Goal: Task Accomplishment & Management: Manage account settings

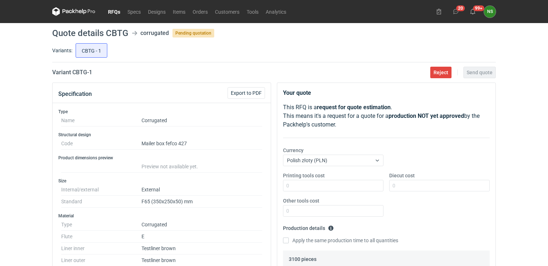
scroll to position [311, 0]
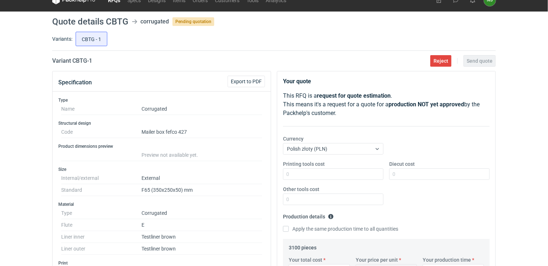
scroll to position [0, 0]
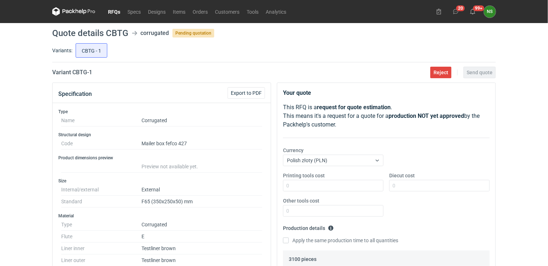
click at [112, 10] on link "RFQs" at bounding box center [113, 11] width 19 height 9
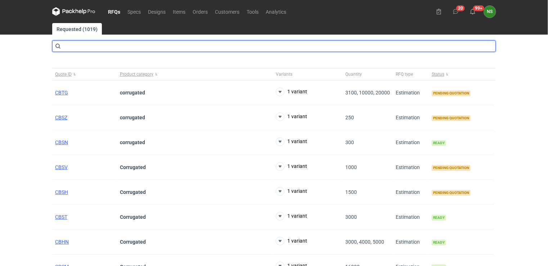
click at [66, 45] on input "text" at bounding box center [274, 46] width 444 height 12
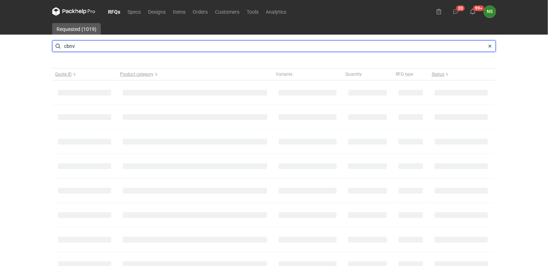
type input "cbnv"
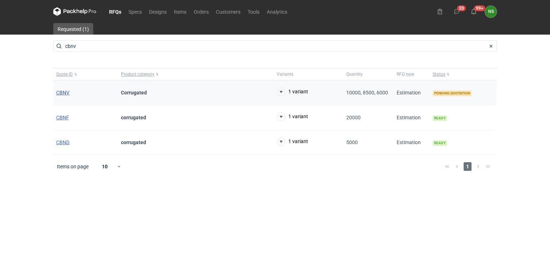
click at [60, 91] on span "CBNV" at bounding box center [62, 93] width 13 height 6
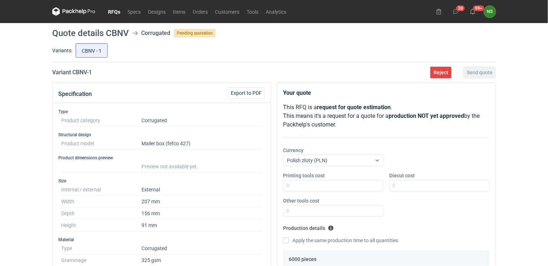
scroll to position [120, 0]
drag, startPoint x: 523, startPoint y: 138, endPoint x: 533, endPoint y: 131, distance: 12.1
click at [523, 138] on div "RFQs Specs Designs Items Orders Customers Tools Analytics 20 99+ NS [PERSON_NAM…" at bounding box center [274, 133] width 548 height 266
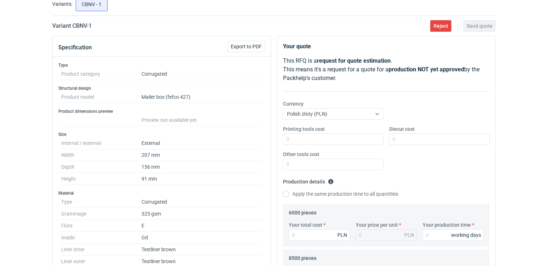
scroll to position [43, 0]
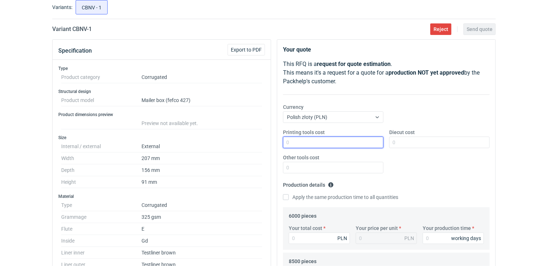
click at [311, 145] on input "Printing tools cost" at bounding box center [333, 142] width 100 height 12
type input "0"
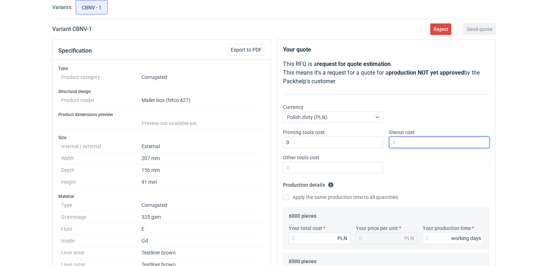
click at [405, 145] on input "Diecut cost" at bounding box center [439, 142] width 100 height 12
type input "3250"
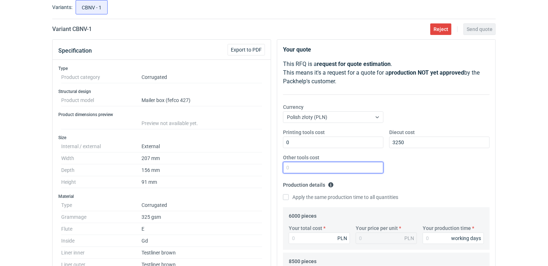
drag, startPoint x: 324, startPoint y: 171, endPoint x: 332, endPoint y: 170, distance: 8.4
click at [324, 171] on input "Other tools cost" at bounding box center [333, 168] width 100 height 12
type input "0"
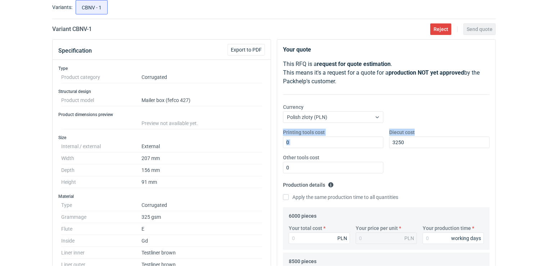
drag, startPoint x: 547, startPoint y: 122, endPoint x: 544, endPoint y: 156, distance: 34.0
click at [544, 156] on div "RFQs Specs Designs Items Orders Customers Tools Analytics 20 99+ NS [PERSON_NAM…" at bounding box center [274, 90] width 548 height 266
drag, startPoint x: 544, startPoint y: 156, endPoint x: 512, endPoint y: 117, distance: 50.2
click at [512, 117] on div "RFQs Specs Designs Items Orders Customers Tools Analytics 20 99+ NS [PERSON_NAM…" at bounding box center [274, 90] width 548 height 266
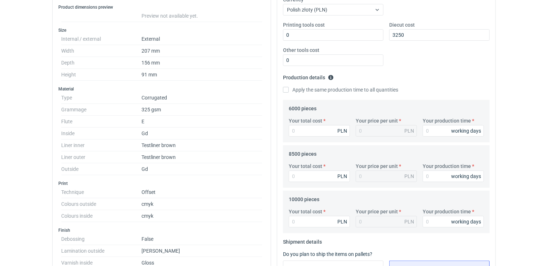
scroll to position [180, 0]
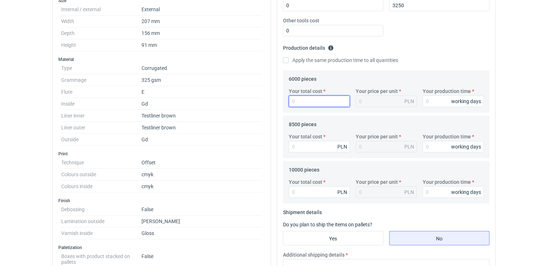
click at [311, 100] on input "Your total cost" at bounding box center [319, 101] width 61 height 12
paste input "32364.00"
type input "32364.00"
type input "5.39"
click at [374, 102] on div "5.39 PLN" at bounding box center [386, 101] width 61 height 12
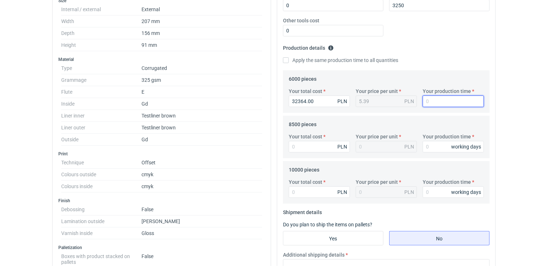
click at [436, 98] on input "Your production time" at bounding box center [453, 101] width 61 height 12
type input "20"
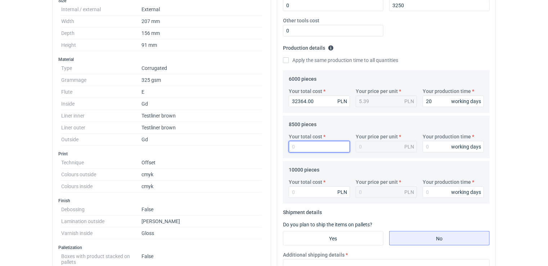
click at [321, 149] on input "Your total cost" at bounding box center [319, 147] width 61 height 12
paste input "40460.00"
type input "40460.00"
type input "4.76"
click at [365, 148] on div "4.76 PLN" at bounding box center [386, 147] width 61 height 12
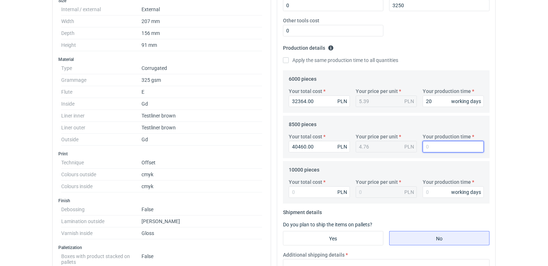
click at [435, 147] on input "Your production time" at bounding box center [453, 147] width 61 height 12
type input "20"
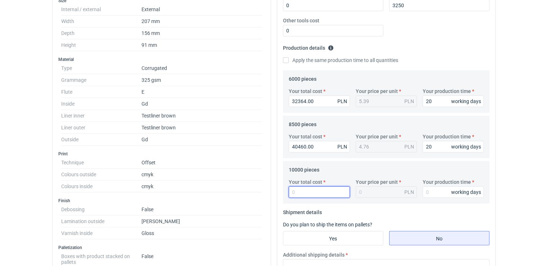
click at [318, 193] on input "Your total cost" at bounding box center [319, 192] width 61 height 12
paste input "45330.00"
type input "45330.00"
type input "4.53"
type input "45330.00"
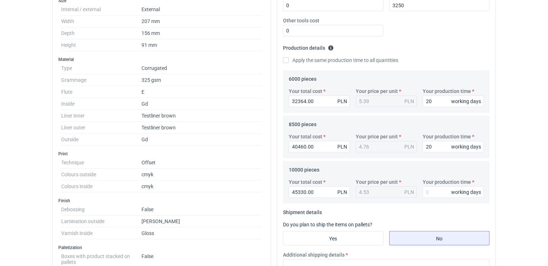
click at [380, 192] on div "4.53 PLN" at bounding box center [386, 192] width 61 height 12
click at [437, 192] on input "Your production time" at bounding box center [453, 192] width 61 height 12
type input "20"
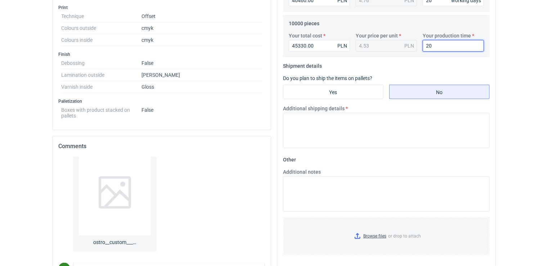
scroll to position [330, 0]
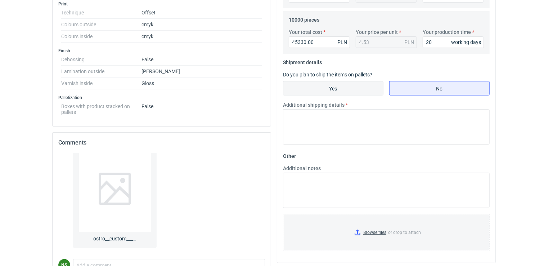
click at [340, 89] on input "Yes" at bounding box center [333, 88] width 100 height 14
radio input "true"
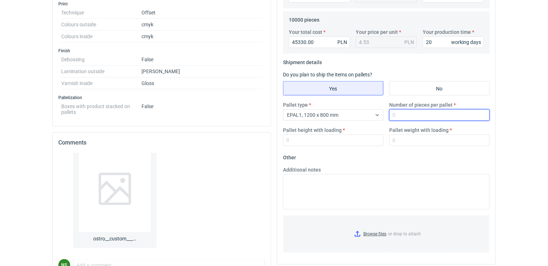
click at [407, 113] on input "Number of pieces per pallet" at bounding box center [439, 115] width 100 height 12
type input "1"
type input "2100"
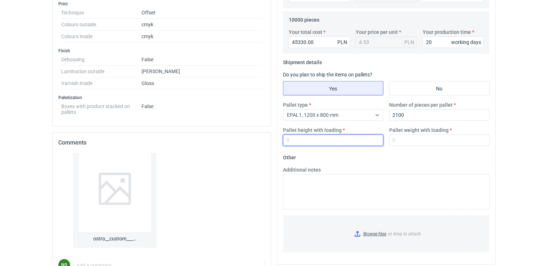
click at [330, 143] on input "Pallet height with loading" at bounding box center [333, 140] width 100 height 12
type input "180"
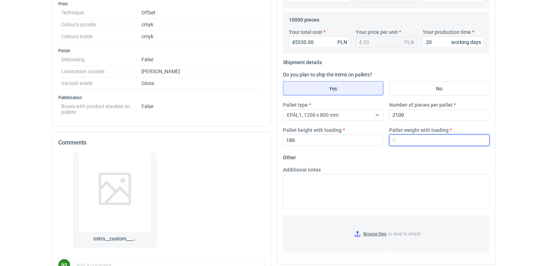
click at [413, 139] on input "Pallet weight with loading" at bounding box center [439, 140] width 100 height 12
type input "530"
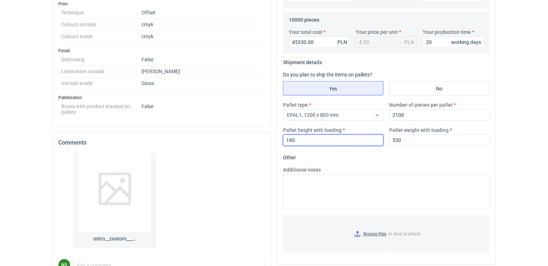
drag, startPoint x: 328, startPoint y: 143, endPoint x: 323, endPoint y: 143, distance: 5.8
click at [324, 143] on input "180" at bounding box center [333, 140] width 100 height 12
drag, startPoint x: 319, startPoint y: 143, endPoint x: 275, endPoint y: 142, distance: 43.6
click at [278, 142] on div "Your quote This RFQ is a request for quote estimation . This means it's a reque…" at bounding box center [386, 8] width 218 height 511
click at [300, 139] on input "180" at bounding box center [333, 140] width 100 height 12
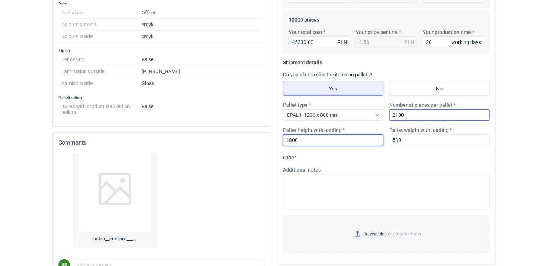
type input "1800"
click at [406, 113] on input "2100" at bounding box center [439, 115] width 100 height 12
drag, startPoint x: 382, startPoint y: 114, endPoint x: 370, endPoint y: 114, distance: 11.9
click at [368, 113] on div "Pallet type EPAL1, 1200 x 800 mm Number of pieces per pallet 2100 Pallet height…" at bounding box center [386, 126] width 212 height 50
type input "2200"
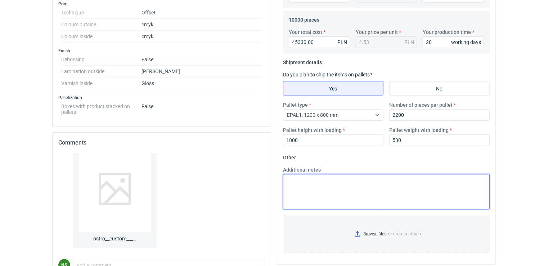
click at [336, 186] on textarea "Additional notes" at bounding box center [386, 191] width 207 height 35
paste textarea "Surowiec: Kemi art. 185g/TL 130/TL 130/Kemi art. 185g Druk obustronny (na zewną…"
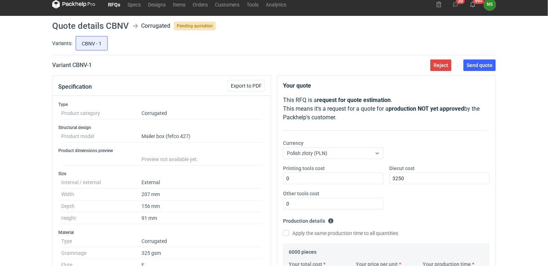
scroll to position [5, 0]
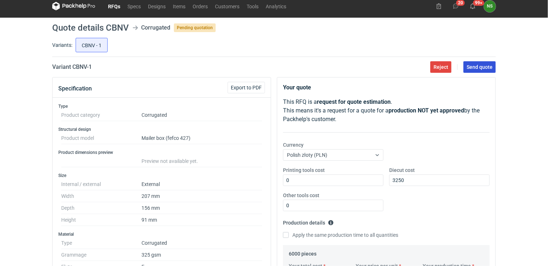
type textarea "Surowiec: Kemi art. 185g/TL 130/TL 130/Kemi art. 185g Druk obustronny (na zewną…"
click at [478, 64] on span "Send quote" at bounding box center [480, 66] width 26 height 5
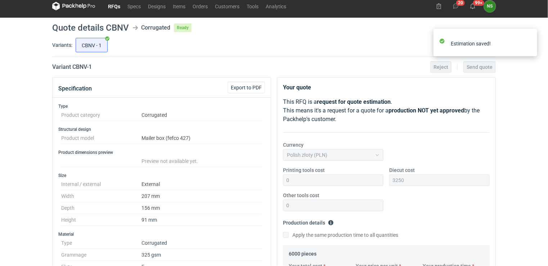
scroll to position [120, 0]
click at [114, 6] on link "RFQs" at bounding box center [113, 6] width 19 height 9
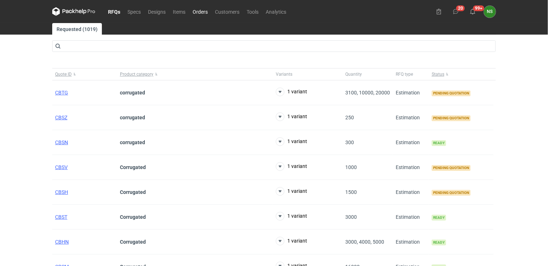
click at [201, 12] on link "Orders" at bounding box center [200, 11] width 22 height 9
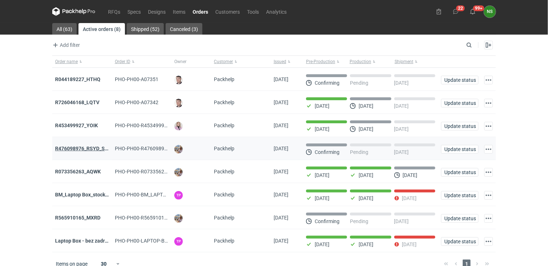
click at [84, 148] on strong "R476098976_RSYD_SXBU" at bounding box center [84, 148] width 59 height 6
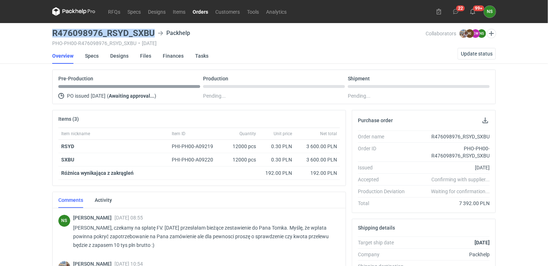
drag, startPoint x: 152, startPoint y: 30, endPoint x: 51, endPoint y: 30, distance: 101.5
click at [51, 30] on main "R476098976_RSYD_SXBU Packhelp PHO-PH00-R476098976_RSYD_SXBU • [DATE] Collaborat…" at bounding box center [273, 246] width 449 height 447
copy h3 "R476098976_RSYD_SXBU"
click at [477, 51] on span "Update status" at bounding box center [477, 53] width 32 height 5
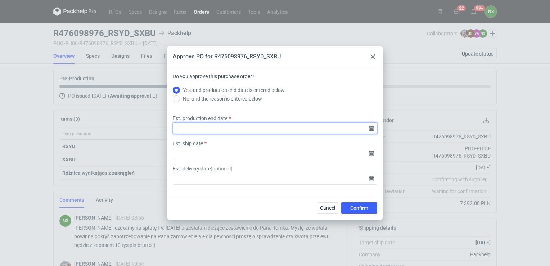
click at [368, 128] on input "Est. production end date" at bounding box center [275, 128] width 204 height 12
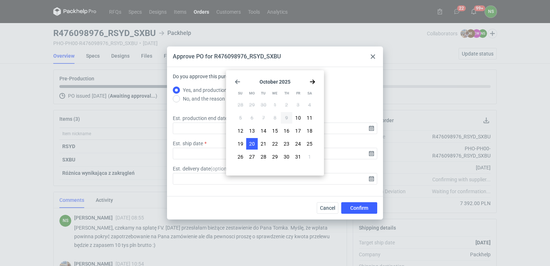
click at [252, 142] on span "20" at bounding box center [252, 143] width 6 height 7
type input "[DATE]"
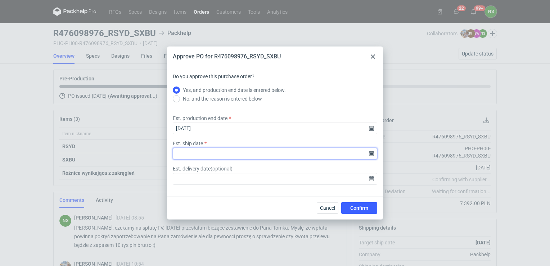
click at [369, 153] on input "Est. ship date" at bounding box center [275, 154] width 204 height 12
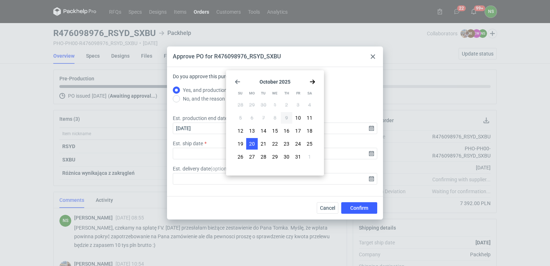
click at [256, 143] on button "20" at bounding box center [252, 144] width 12 height 12
type input "[DATE]"
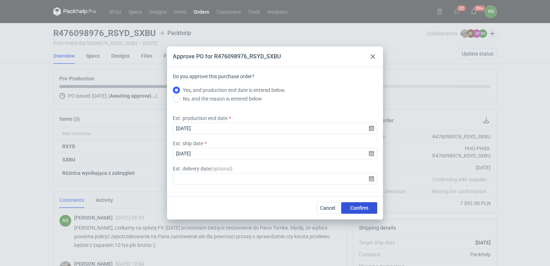
click at [353, 205] on span "Confirm" at bounding box center [359, 207] width 18 height 5
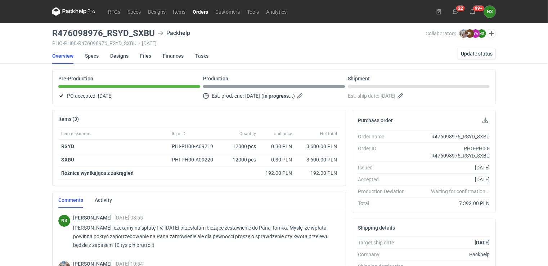
click at [197, 12] on link "Orders" at bounding box center [200, 11] width 23 height 9
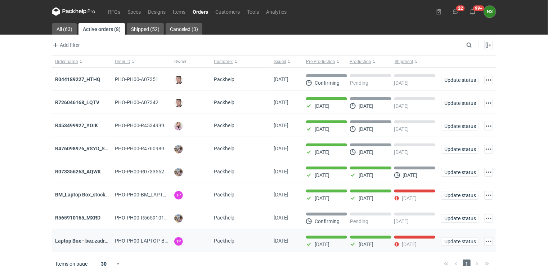
click at [79, 238] on strong "Laptop Box - bez zadruku - stock 3" at bounding box center [94, 241] width 78 height 6
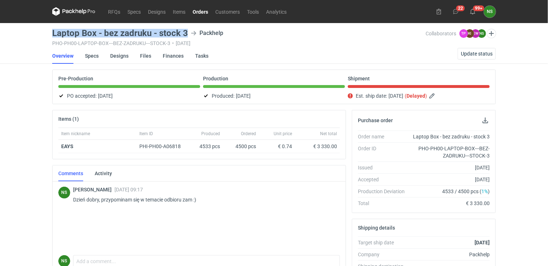
drag, startPoint x: 186, startPoint y: 31, endPoint x: 49, endPoint y: 35, distance: 137.2
click at [49, 35] on main "Laptop Box - bez zadruku - stock 3 Packhelp PHO-PH00-LAPTOP-BOX---BEZ-ZADRUKU--…" at bounding box center [273, 246] width 449 height 447
copy h3 "Laptop Box - bez zadruku - stock 3"
click at [473, 56] on span "Update status" at bounding box center [477, 53] width 32 height 5
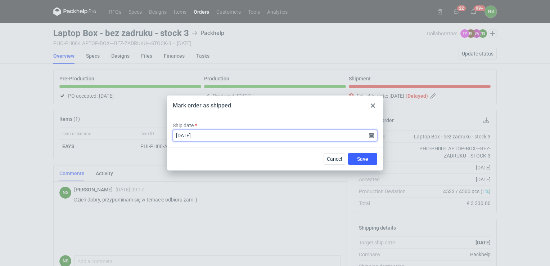
click at [371, 136] on input "[DATE]" at bounding box center [275, 136] width 204 height 12
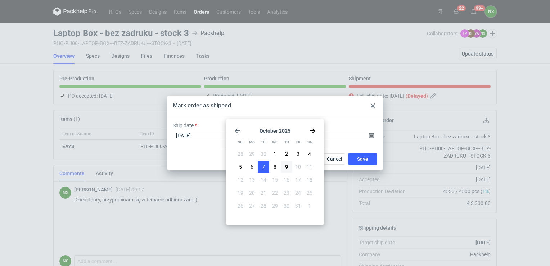
click at [266, 166] on button "7" at bounding box center [264, 167] width 12 height 12
type input "[DATE]"
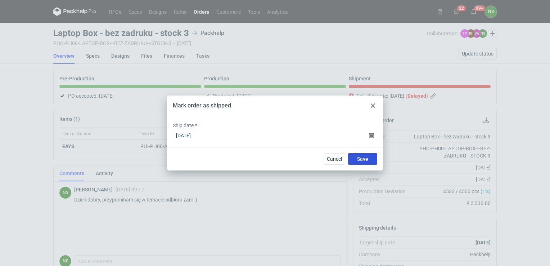
click at [358, 161] on span "Save" at bounding box center [362, 158] width 11 height 5
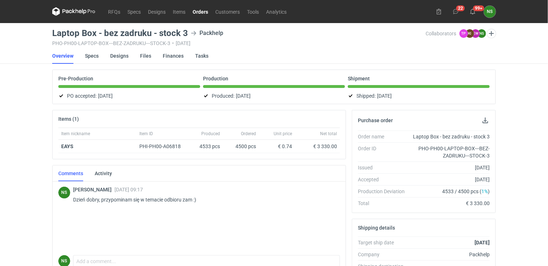
click at [197, 13] on link "Orders" at bounding box center [200, 11] width 23 height 9
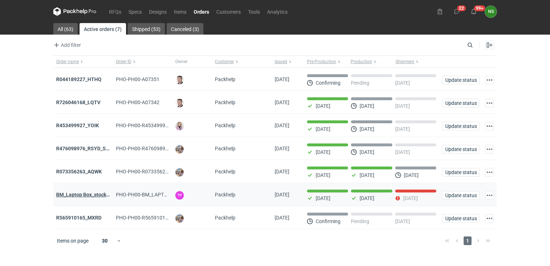
click at [86, 194] on strong "BM_Laptop Box_stock_06" at bounding box center [85, 195] width 58 height 6
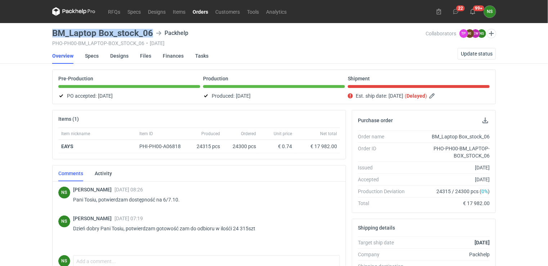
drag, startPoint x: 148, startPoint y: 32, endPoint x: 50, endPoint y: 36, distance: 98.7
click at [50, 36] on main "BM_Laptop Box_stock_06 Packhelp PHO-PH00-BM_LAPTOP-BOX_STOCK_06 • [DATE] Collab…" at bounding box center [273, 246] width 449 height 447
click at [467, 51] on span "Update status" at bounding box center [477, 53] width 32 height 5
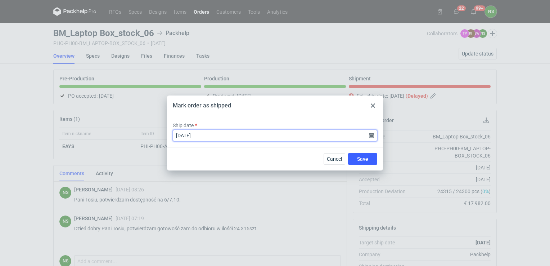
click at [371, 135] on input "[DATE]" at bounding box center [275, 136] width 204 height 12
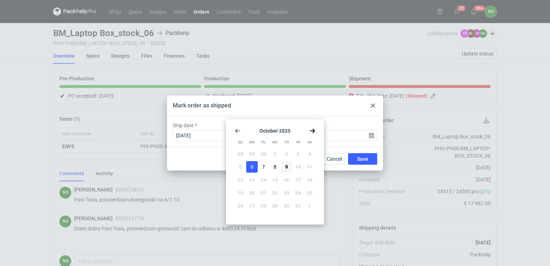
drag, startPoint x: 273, startPoint y: 167, endPoint x: 294, endPoint y: 167, distance: 21.6
click at [273, 167] on button "8" at bounding box center [275, 167] width 12 height 12
type input "[DATE]"
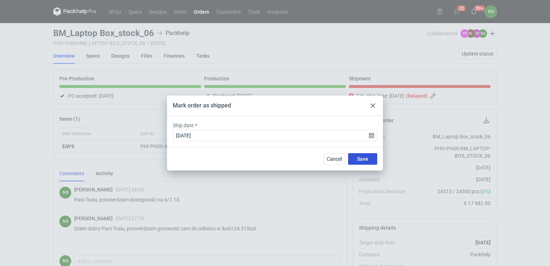
click at [356, 158] on button "Save" at bounding box center [362, 159] width 29 height 12
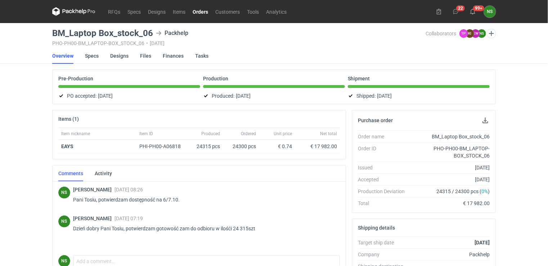
click at [199, 9] on link "Orders" at bounding box center [200, 11] width 23 height 9
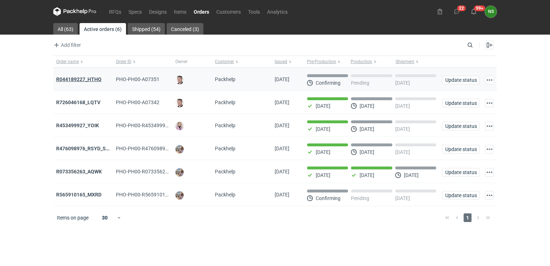
click at [88, 81] on strong "R044189227_HTHQ" at bounding box center [78, 79] width 45 height 6
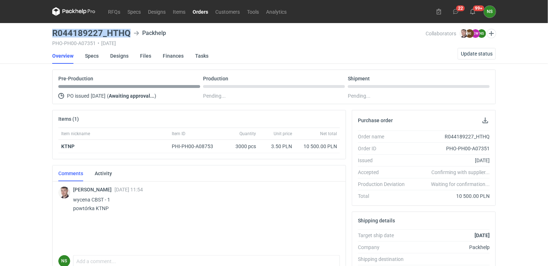
drag, startPoint x: 129, startPoint y: 32, endPoint x: 52, endPoint y: 32, distance: 77.0
click at [52, 32] on h3 "R044189227_HTHQ" at bounding box center [91, 33] width 78 height 9
copy h3 "R044189227_HTHQ"
drag, startPoint x: 111, startPoint y: 207, endPoint x: 95, endPoint y: 207, distance: 15.9
click at [95, 207] on p "wycena CBST - 1 powtórka KTNP" at bounding box center [203, 203] width 261 height 17
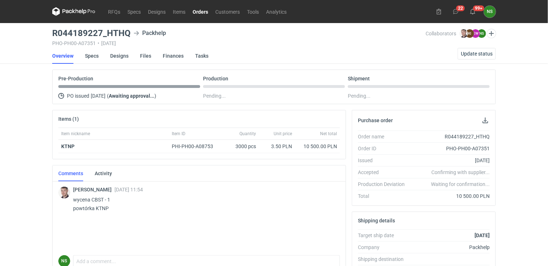
drag, startPoint x: 95, startPoint y: 207, endPoint x: 101, endPoint y: 195, distance: 13.2
click at [98, 195] on p "wycena CBST - 1 powtórka KTNP" at bounding box center [203, 203] width 261 height 17
drag, startPoint x: 104, startPoint y: 197, endPoint x: 92, endPoint y: 197, distance: 11.9
click at [92, 197] on p "wycena CBST - 1 powtórka KTNP" at bounding box center [203, 203] width 261 height 17
copy p "CBST"
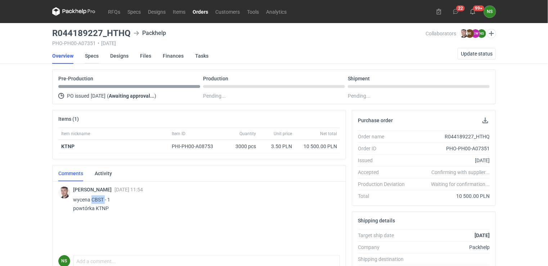
click at [89, 55] on link "Specs" at bounding box center [92, 56] width 14 height 16
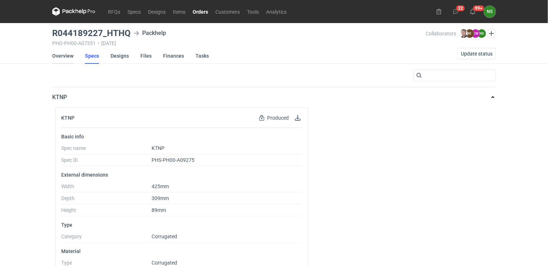
click at [60, 54] on link "Overview" at bounding box center [62, 56] width 21 height 16
